Goal: Transaction & Acquisition: Obtain resource

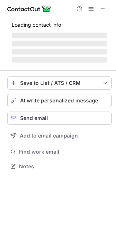
scroll to position [159, 116]
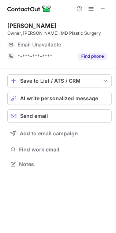
click at [90, 40] on div "Email Unavailable" at bounding box center [62, 45] width 89 height 12
click at [72, 43] on div "Email Unavailable" at bounding box center [54, 44] width 73 height 7
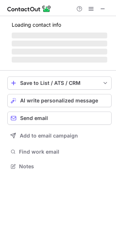
scroll to position [166, 116]
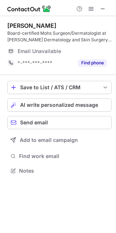
click at [88, 52] on div "Email Unavailable" at bounding box center [54, 51] width 73 height 7
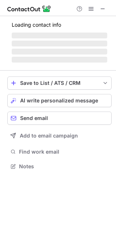
scroll to position [159, 116]
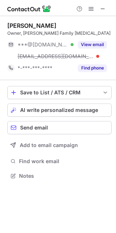
scroll to position [171, 116]
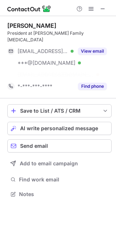
scroll to position [171, 116]
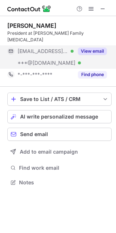
click at [92, 47] on button "View email" at bounding box center [92, 50] width 29 height 7
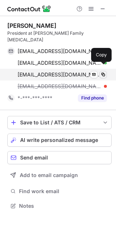
click at [105, 72] on span at bounding box center [103, 75] width 6 height 6
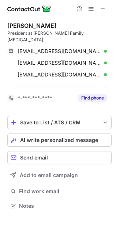
scroll to position [182, 116]
